Goal: Task Accomplishment & Management: Use online tool/utility

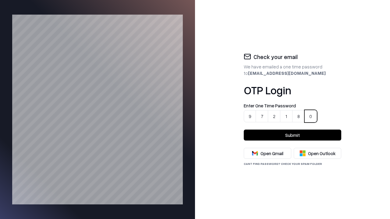
type input "******"
click at [292, 135] on button "Submit" at bounding box center [291, 135] width 97 height 11
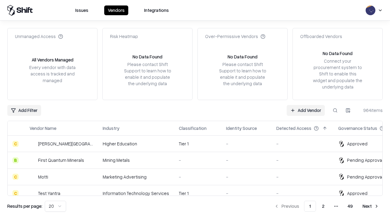
click at [306, 110] on link "Add Vendor" at bounding box center [305, 110] width 38 height 11
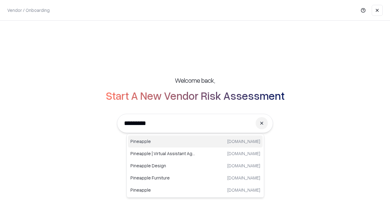
click at [195, 142] on div "Pineapple [DOMAIN_NAME]" at bounding box center [195, 141] width 135 height 12
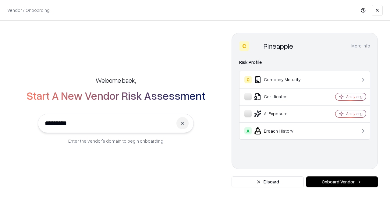
type input "*********"
click at [342, 182] on button "Onboard Vendor" at bounding box center [342, 182] width 72 height 11
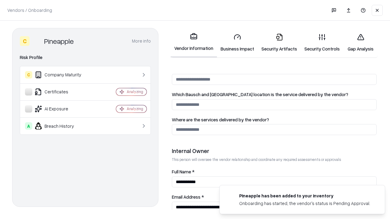
scroll to position [315, 0]
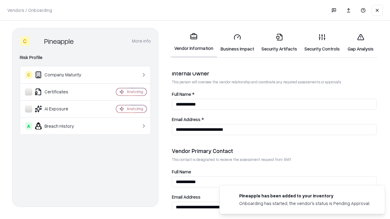
click at [275, 43] on link "Security Artifacts" at bounding box center [278, 43] width 43 height 28
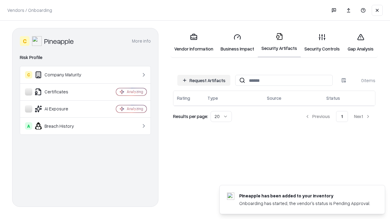
click at [205, 80] on button "Request Artifacts" at bounding box center [203, 80] width 53 height 11
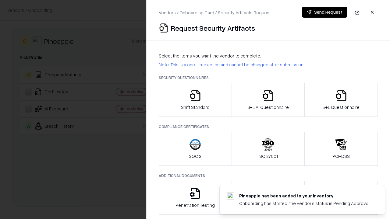
click at [341, 100] on icon "button" at bounding box center [341, 95] width 12 height 12
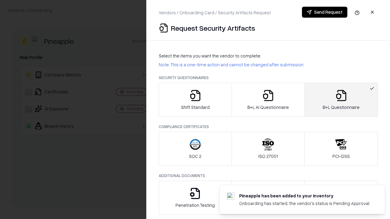
click at [268, 100] on icon "button" at bounding box center [268, 95] width 12 height 12
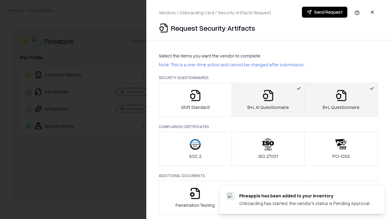
click at [324, 12] on button "Send Request" at bounding box center [324, 12] width 45 height 11
